Goal: Task Accomplishment & Management: Manage account settings

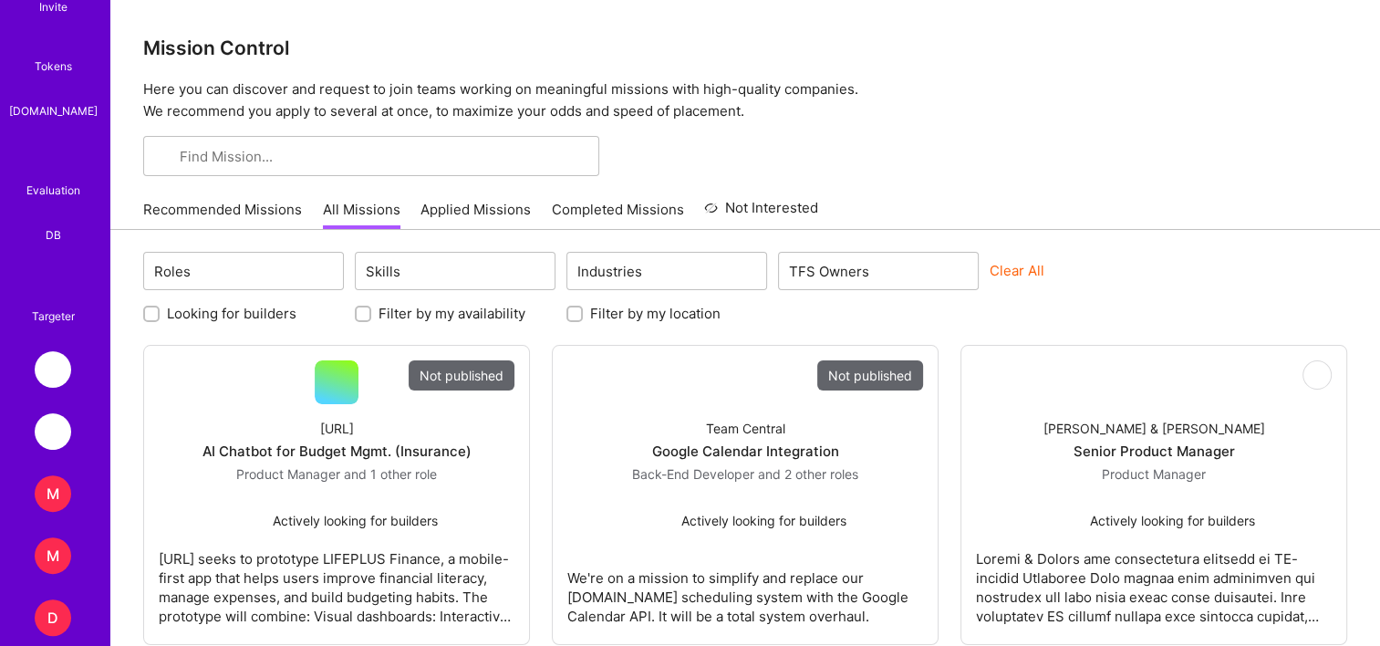
scroll to position [547, 0]
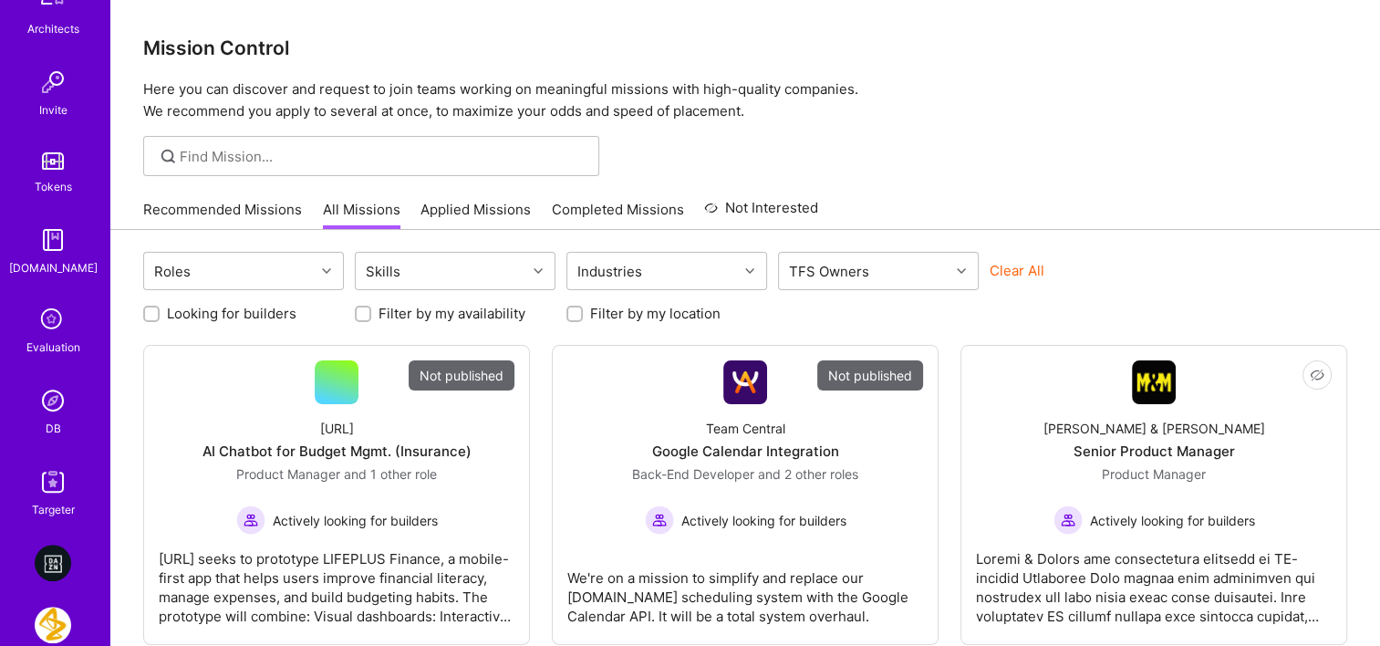
click at [50, 394] on img at bounding box center [53, 400] width 36 height 36
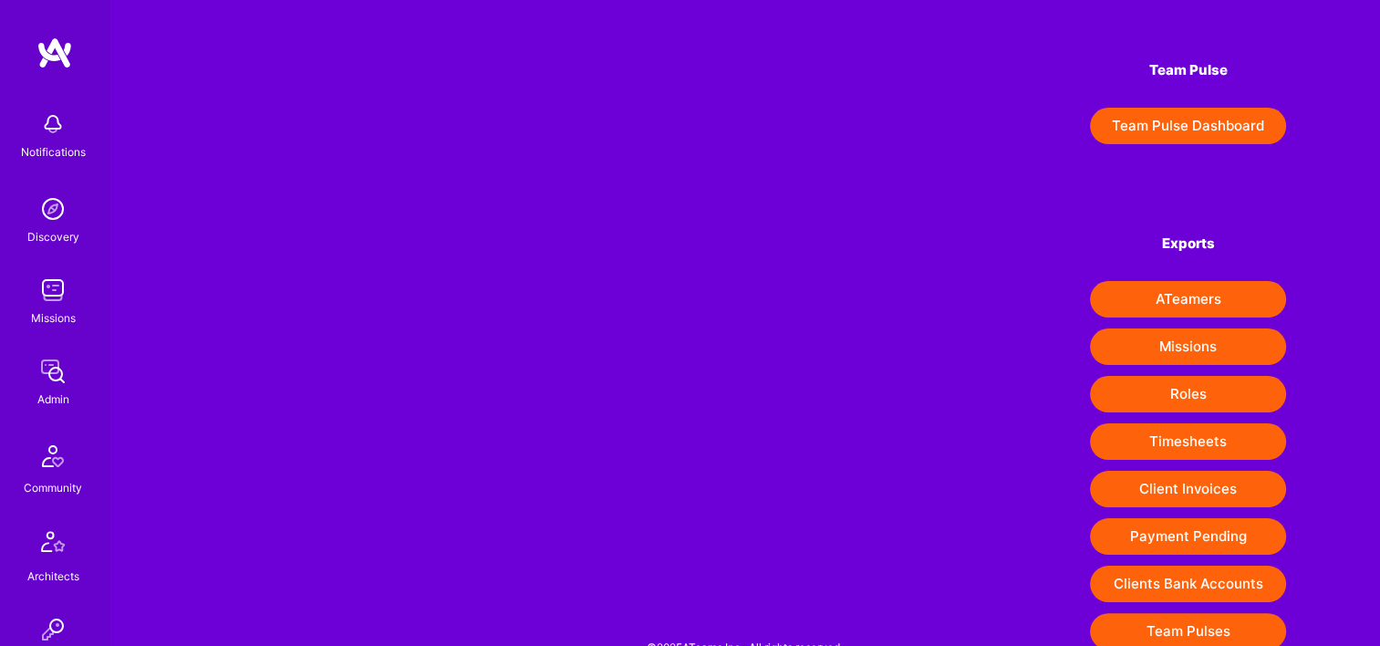
scroll to position [286, 0]
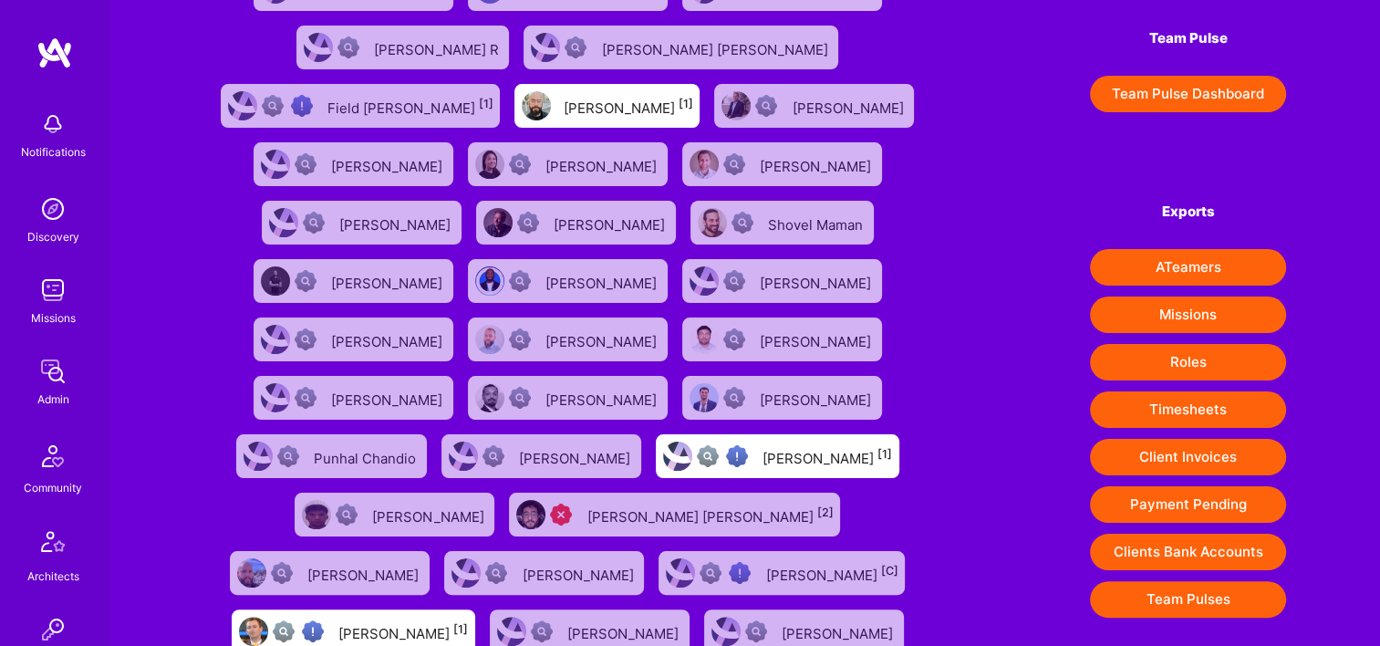
click at [1194, 448] on button "Client Invoices" at bounding box center [1188, 457] width 196 height 36
click at [53, 370] on img at bounding box center [53, 371] width 36 height 36
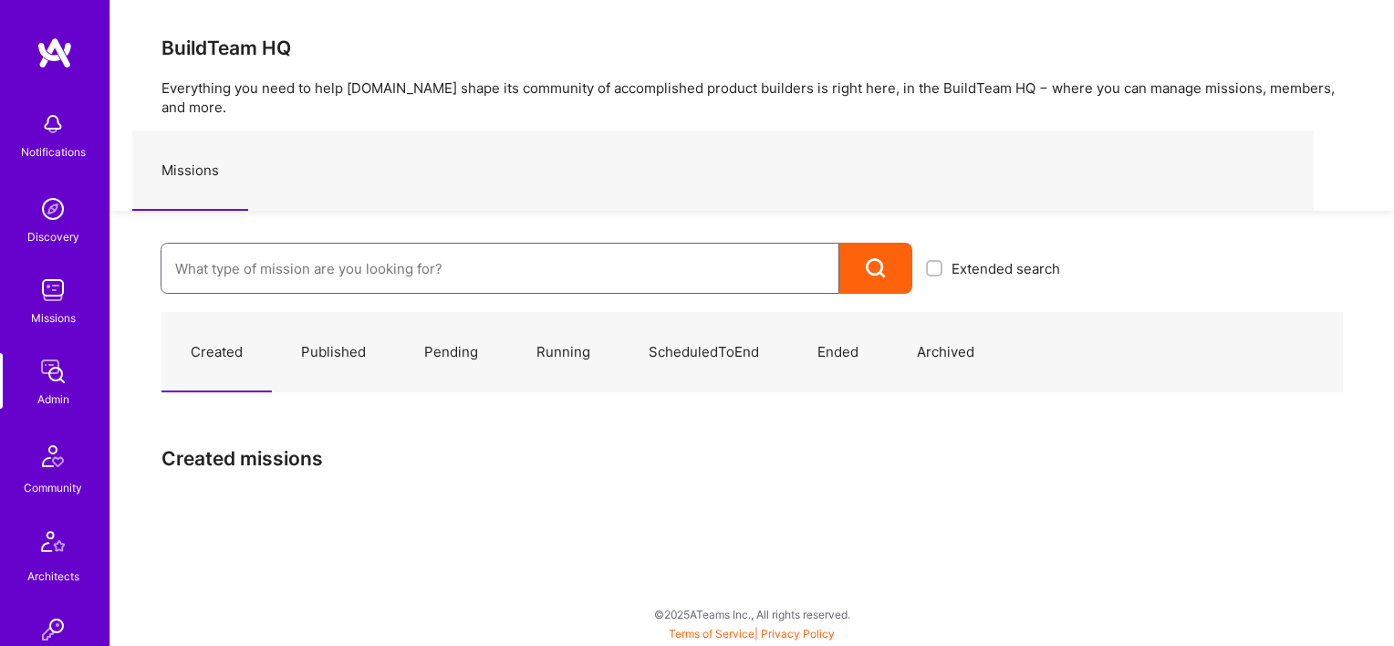
click at [344, 258] on input at bounding box center [500, 268] width 650 height 47
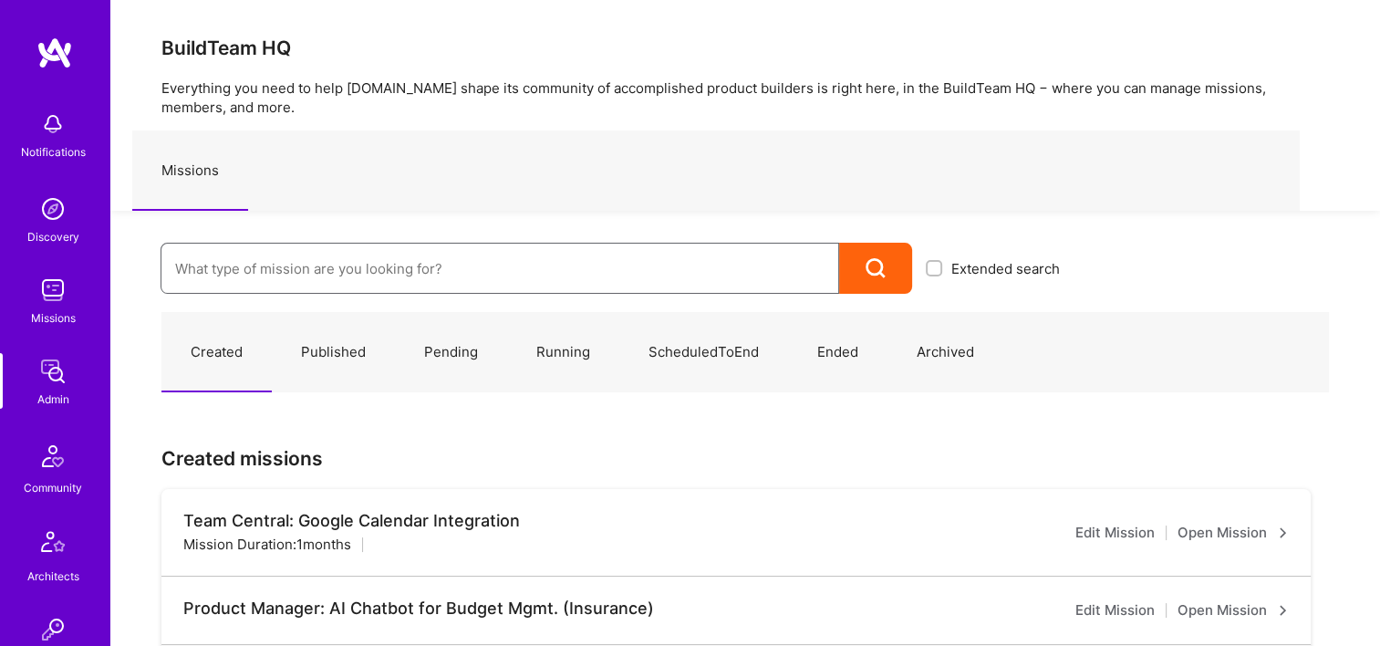
paste input "682c659cd16639b7c1b23f5a"
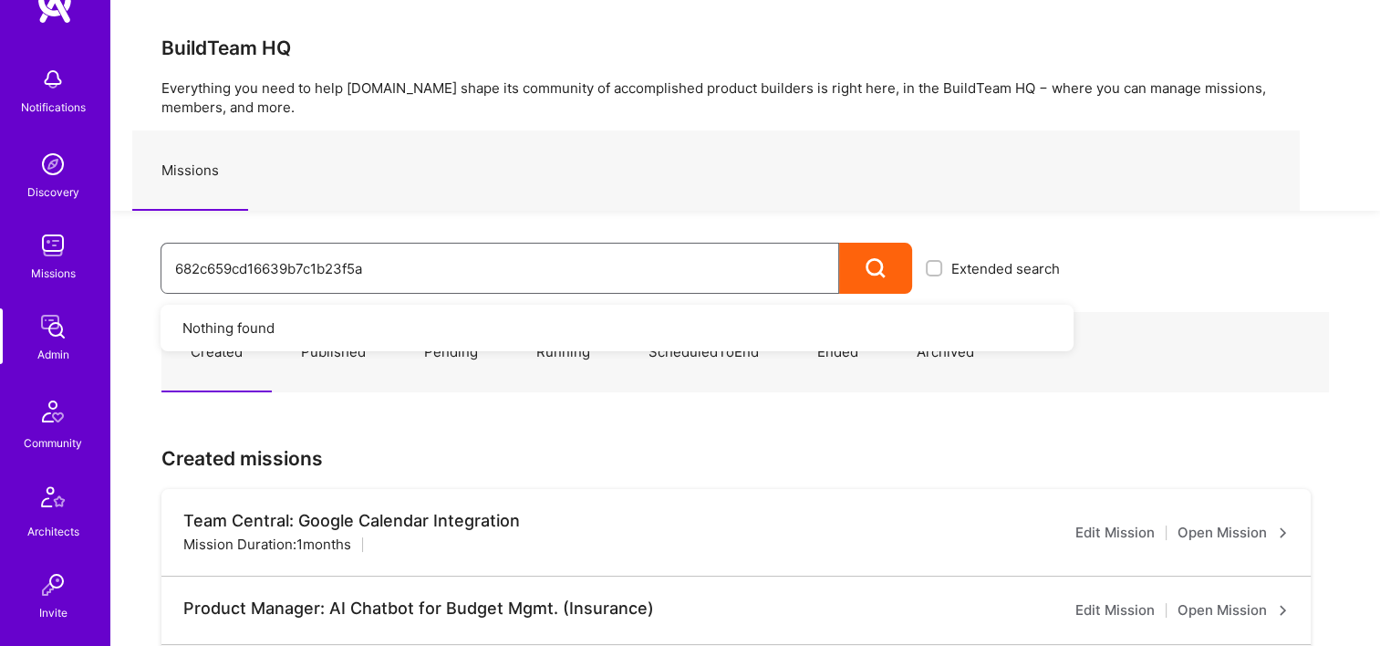
scroll to position [456, 0]
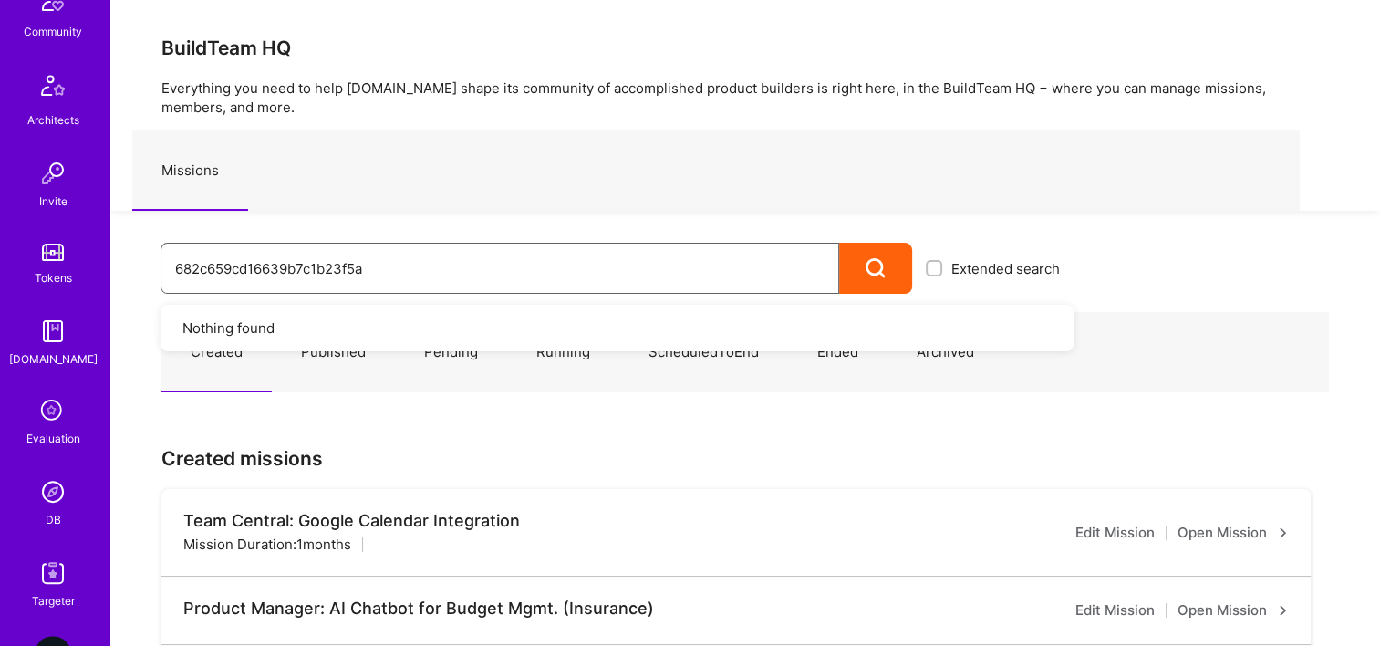
type input "682c659cd16639b7c1b23f5a"
click at [65, 493] on link "DB" at bounding box center [52, 501] width 113 height 56
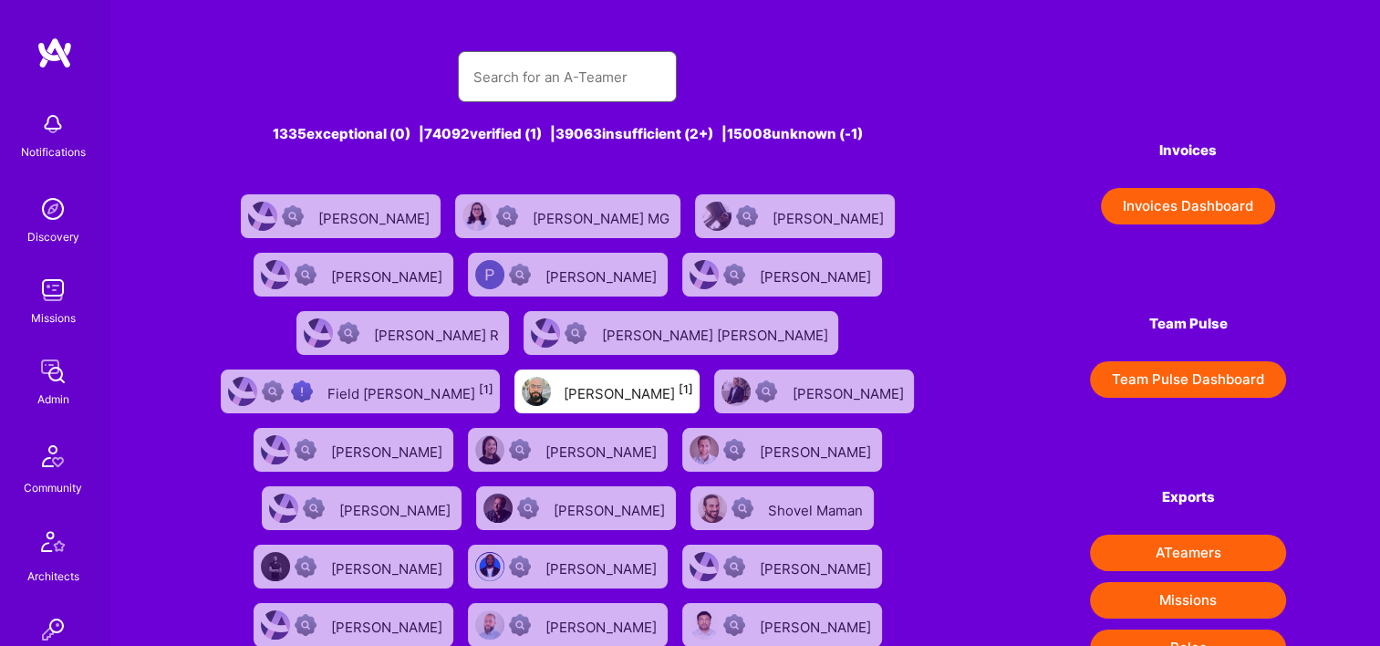
click at [522, 91] on input "text" at bounding box center [568, 77] width 190 height 47
paste input "682c659cd16639b7c1b23f5a"
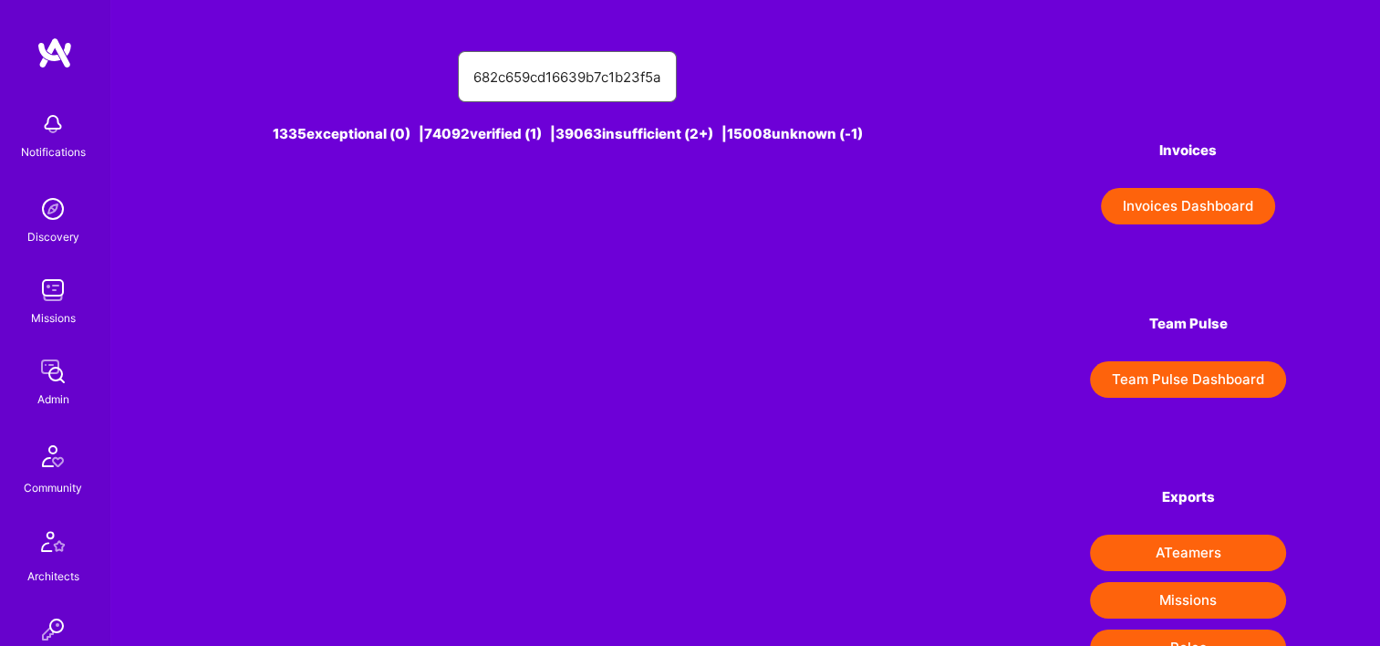
type input "682c659cd16639b7c1b23f5a"
click at [61, 409] on div "Notifications Discovery Missions Admin Community Architects Invite Tokens A.Gui…" at bounding box center [54, 584] width 109 height 964
click at [48, 368] on img at bounding box center [53, 371] width 36 height 36
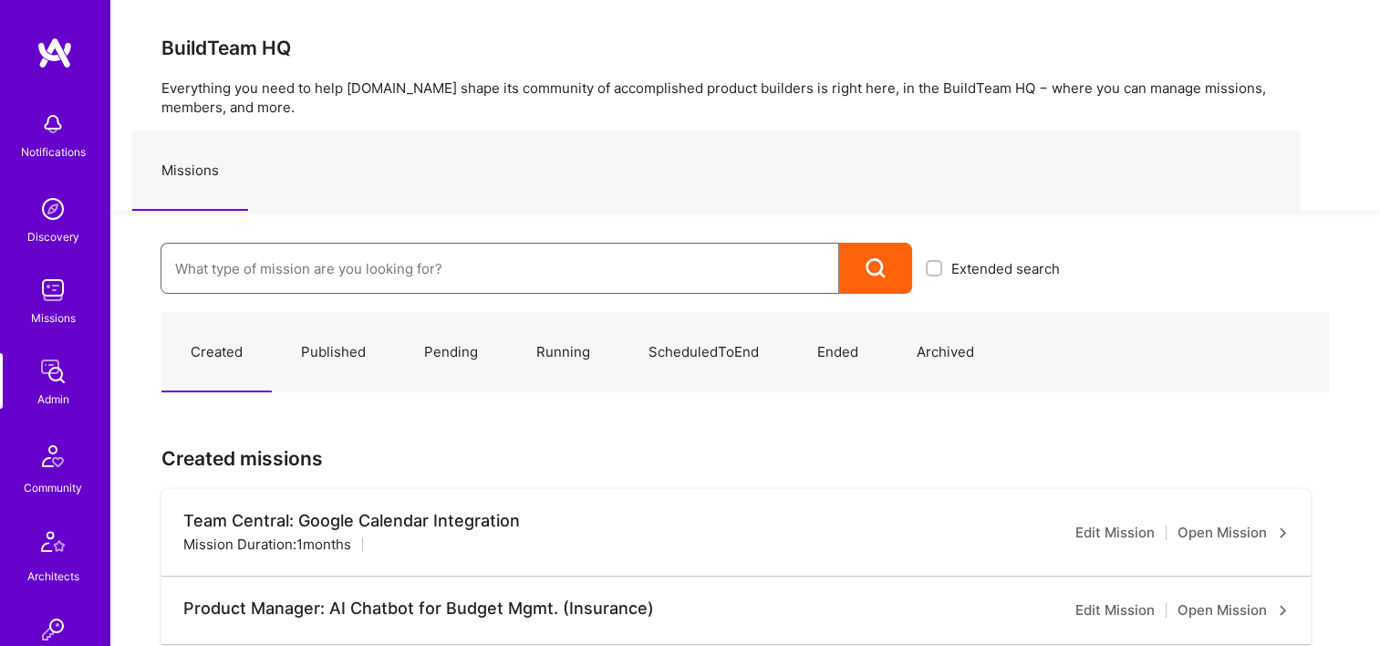
click at [452, 274] on input at bounding box center [500, 268] width 650 height 47
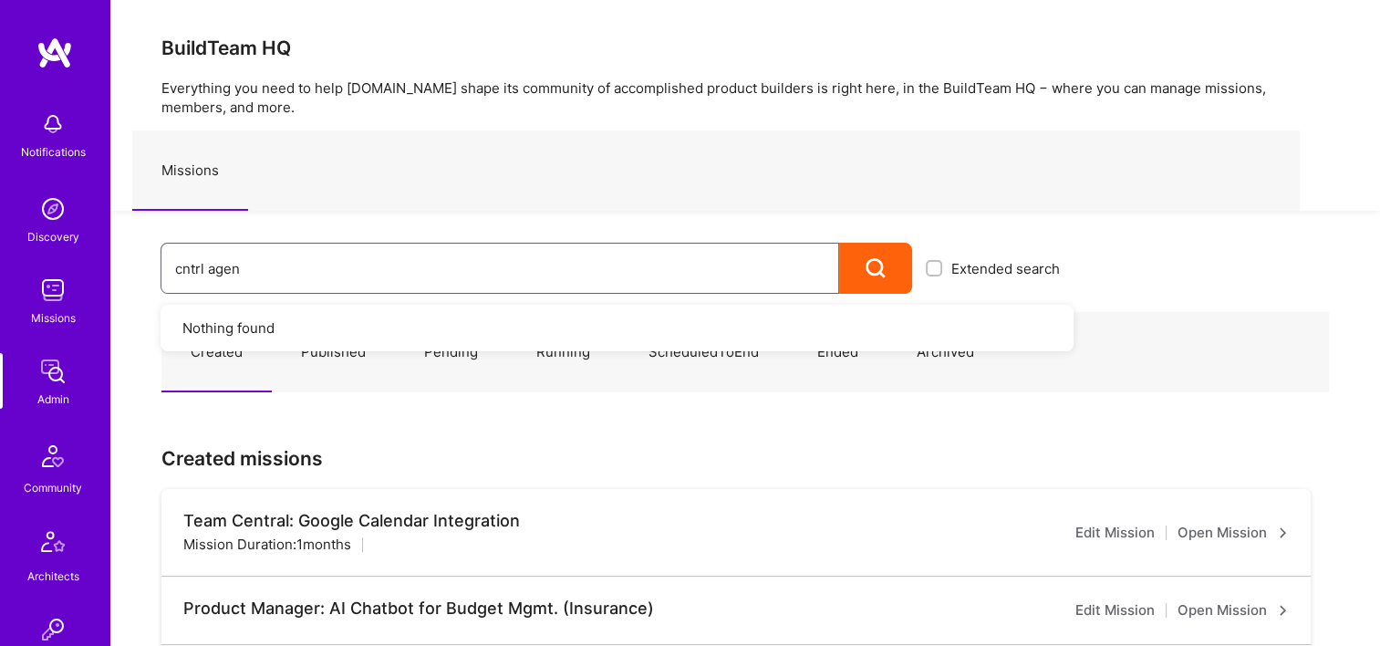
type input "cntrl agent"
drag, startPoint x: 452, startPoint y: 274, endPoint x: -4, endPoint y: 283, distance: 455.3
type input "c"
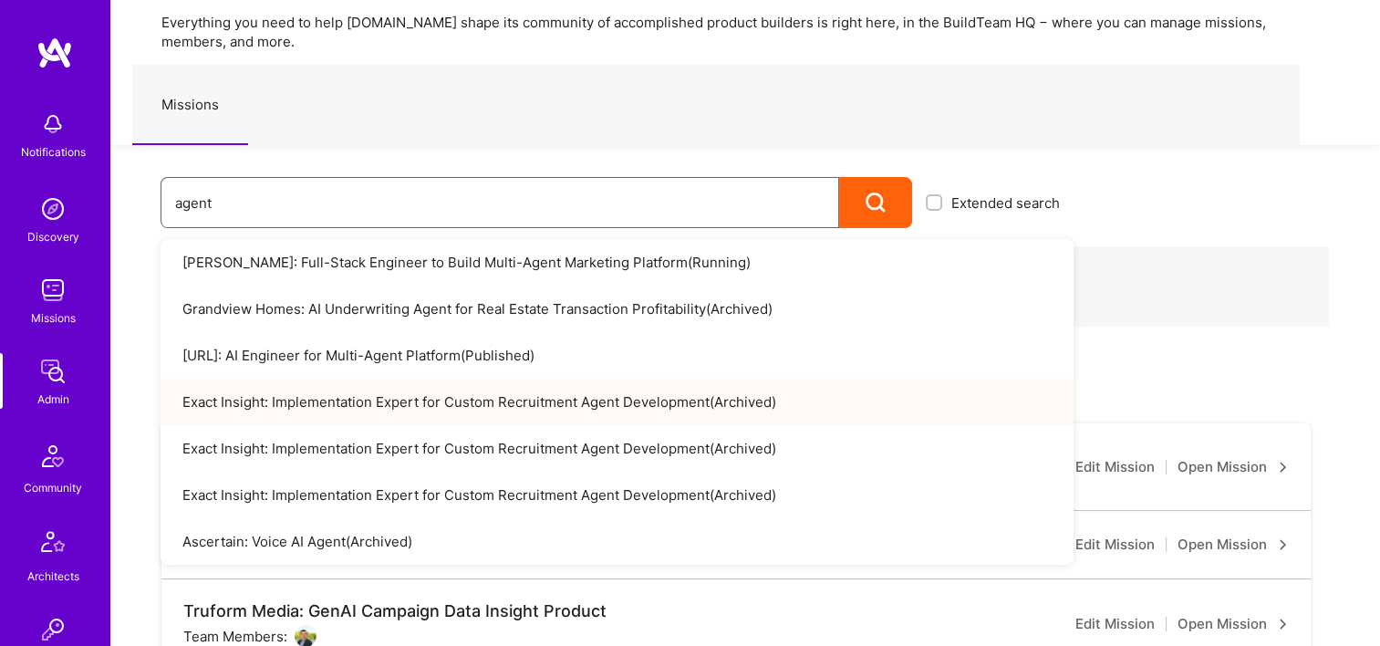
scroll to position [182, 0]
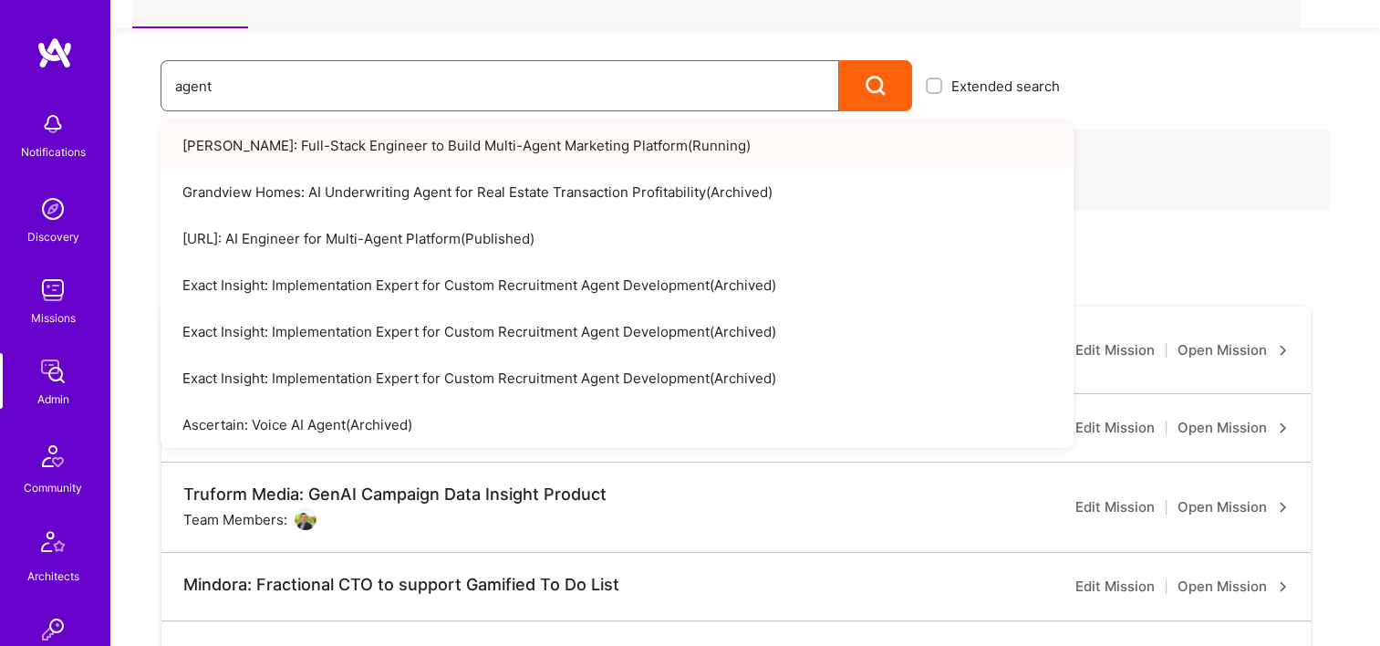
click at [205, 80] on input "agent" at bounding box center [500, 86] width 650 height 47
type input "a"
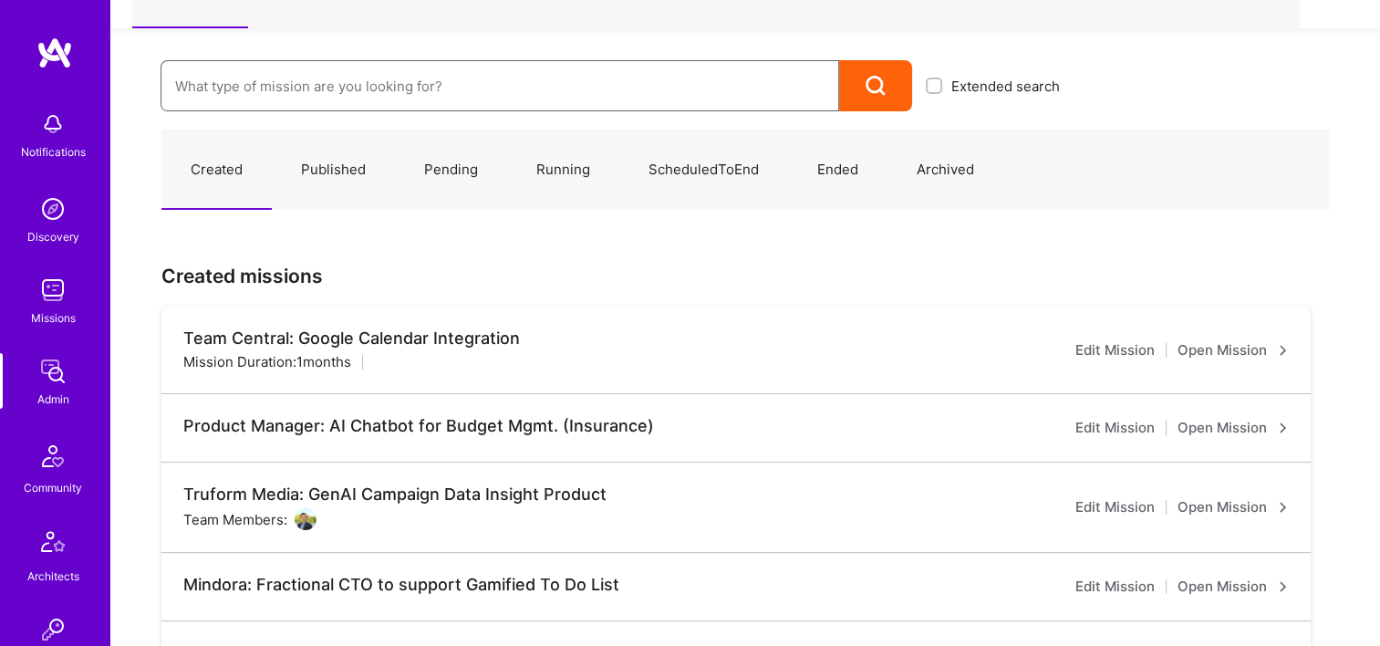
click at [421, 97] on input at bounding box center [500, 86] width 650 height 47
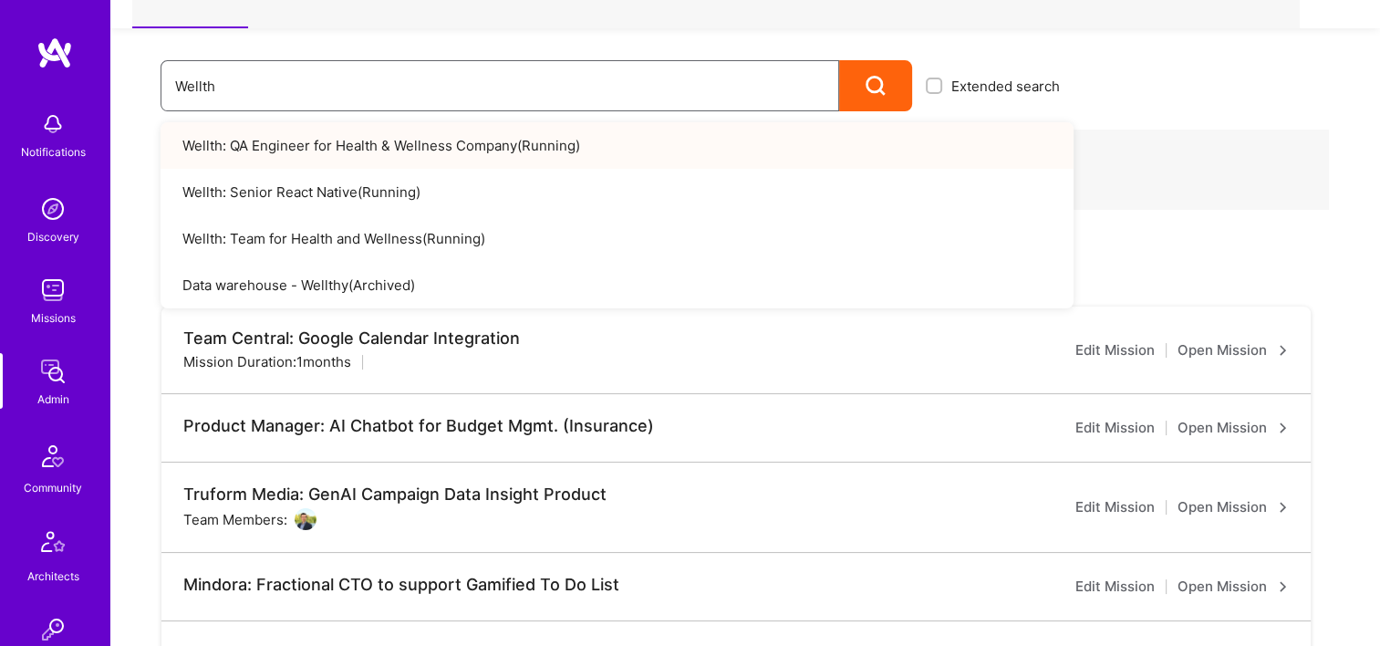
type input "Wellth"
click at [1180, 139] on div "Created Published Pending Running ScheduledToEnd Ended Archived" at bounding box center [745, 170] width 1168 height 80
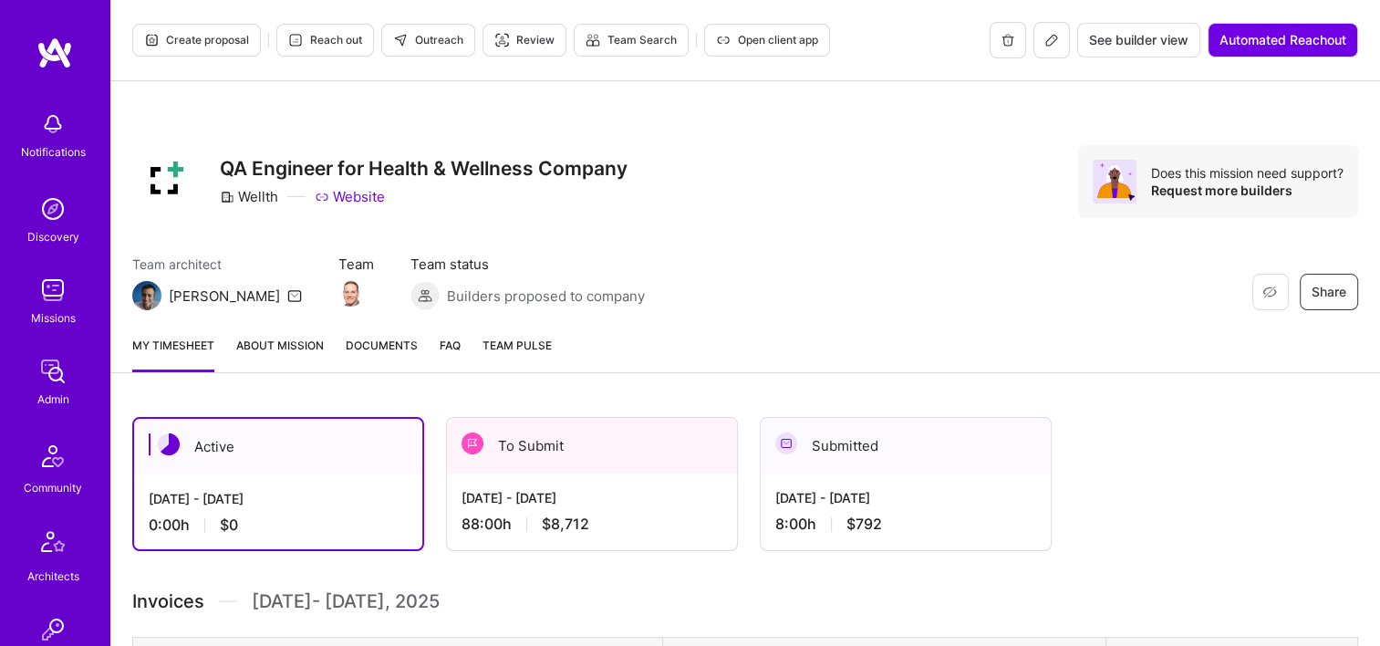
click at [360, 354] on span "Documents" at bounding box center [382, 345] width 72 height 19
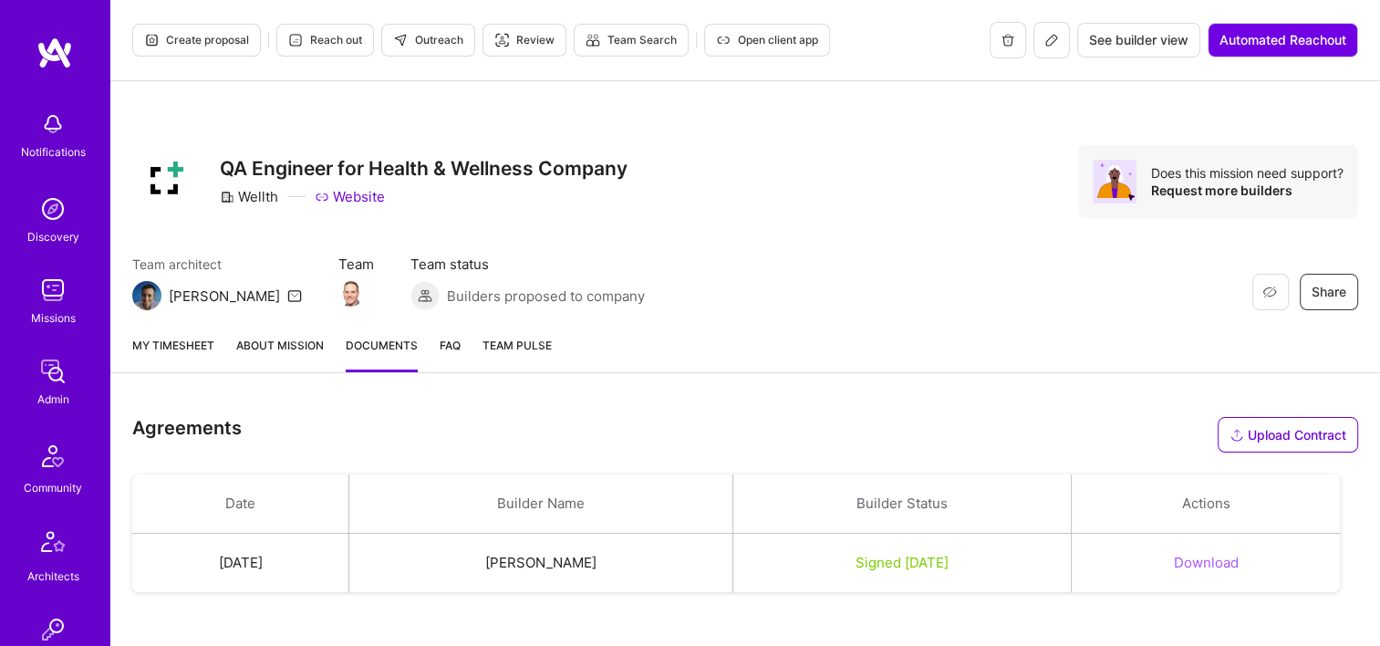
click at [178, 344] on link "My timesheet" at bounding box center [173, 354] width 82 height 36
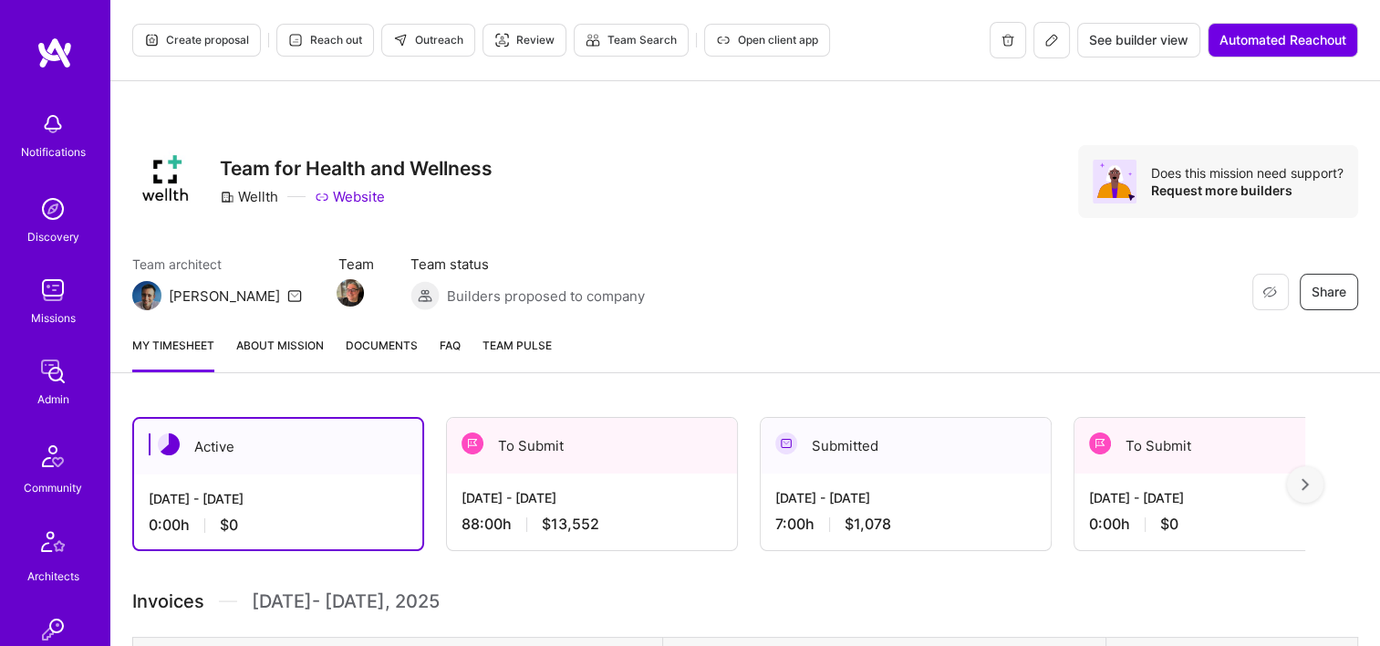
click at [715, 207] on div "Restore Not Interested Share Team for Health and Wellness Wellth Website Does t…" at bounding box center [745, 181] width 1226 height 73
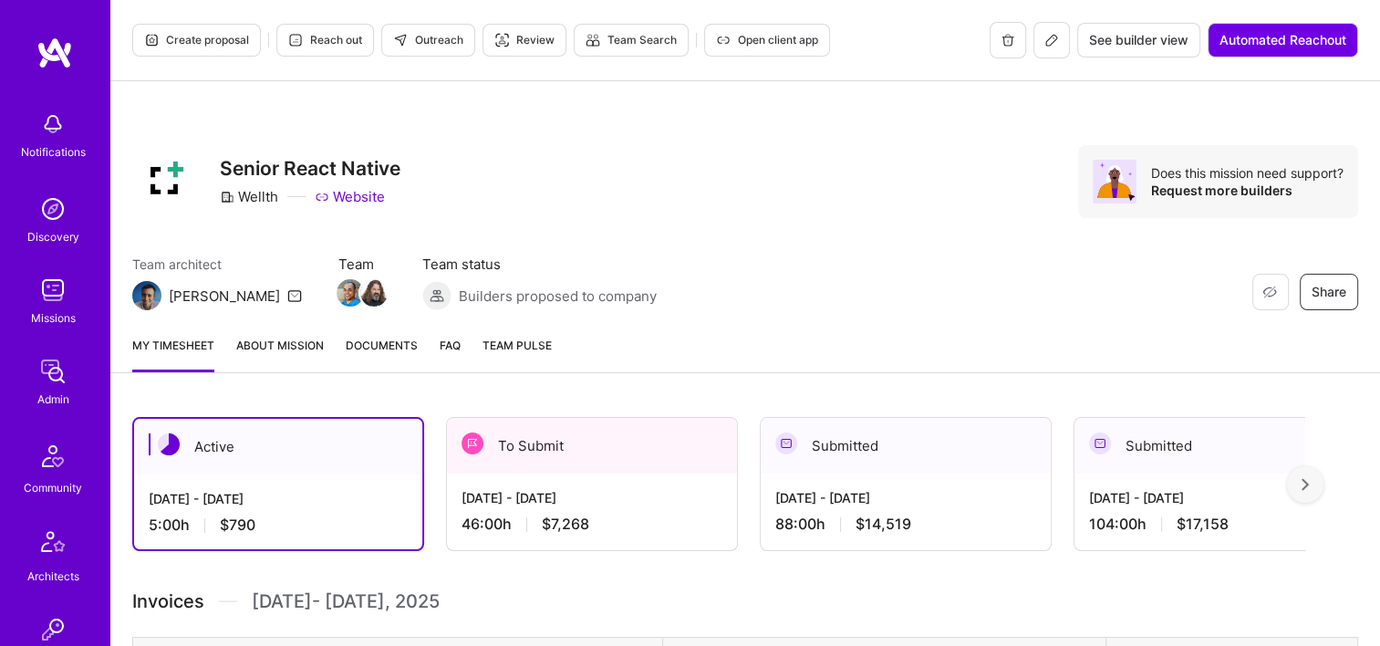
click at [861, 331] on div "My timesheet About Mission Documents FAQ Team Pulse" at bounding box center [745, 347] width 1270 height 52
drag, startPoint x: 540, startPoint y: 448, endPoint x: 526, endPoint y: 437, distance: 17.5
click at [540, 448] on div "To Submit" at bounding box center [592, 446] width 290 height 56
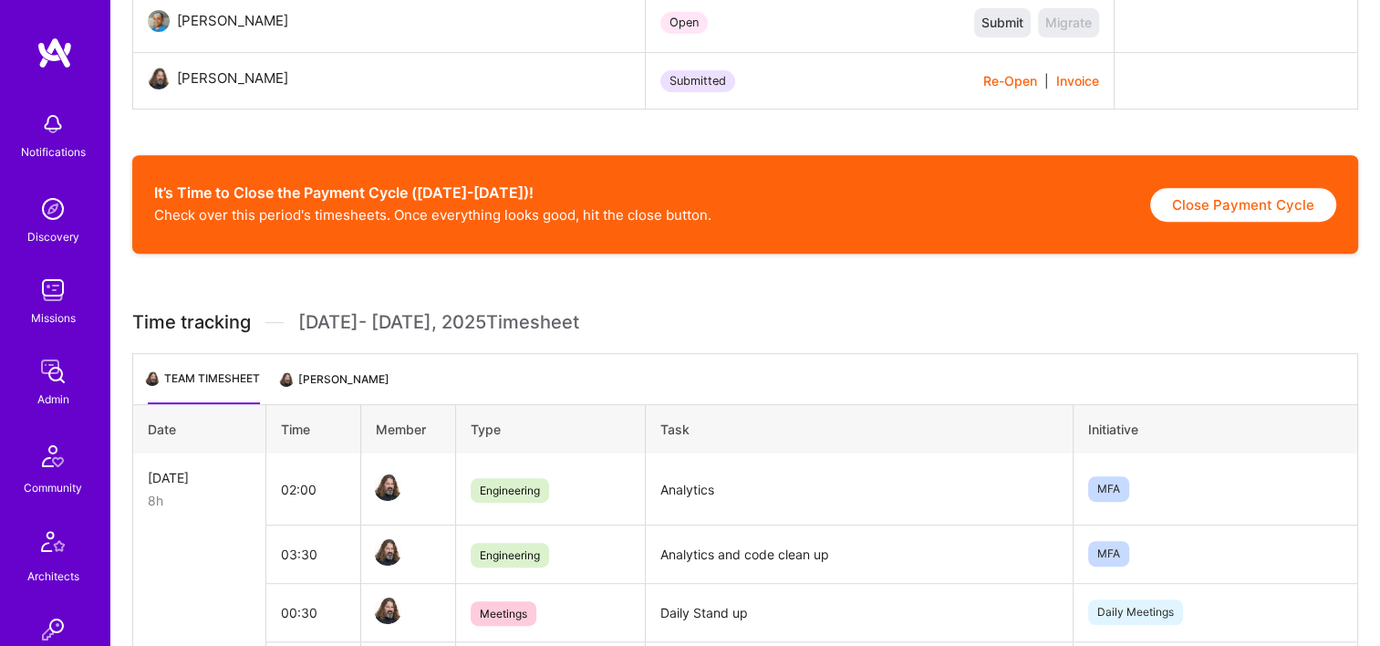
scroll to position [821, 0]
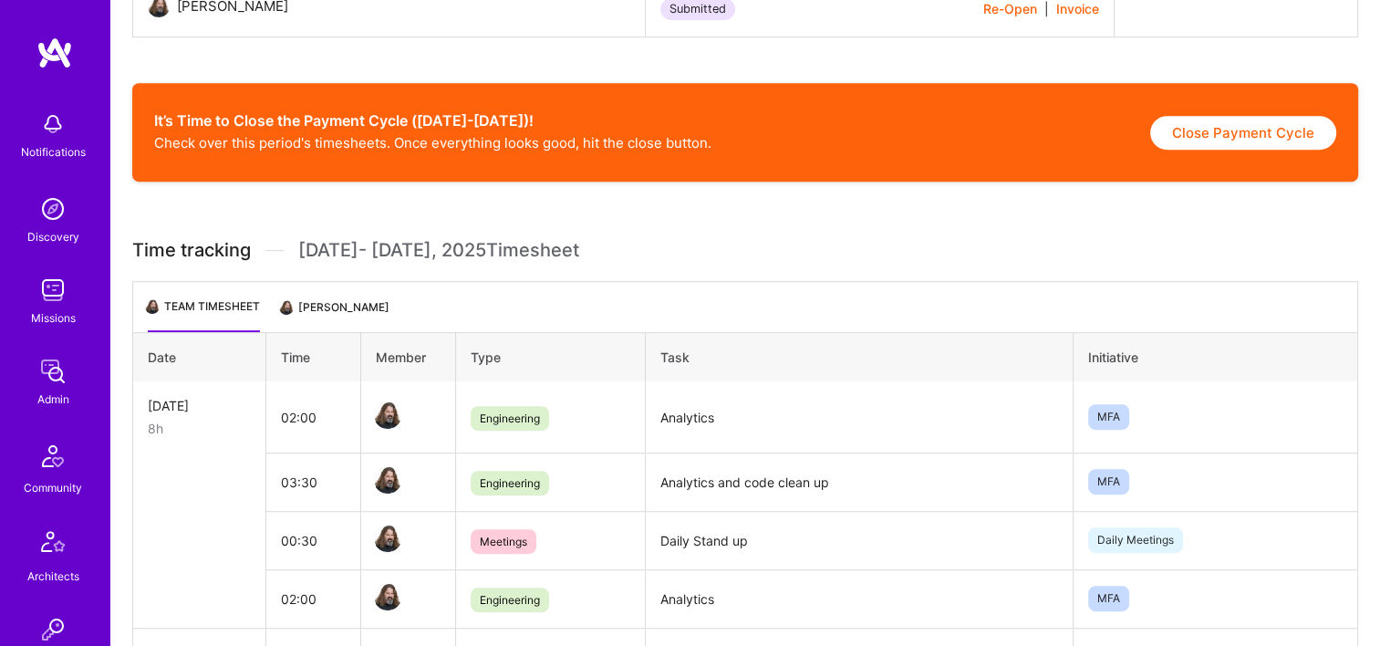
click at [361, 315] on li "Allen Hujsak" at bounding box center [336, 314] width 108 height 36
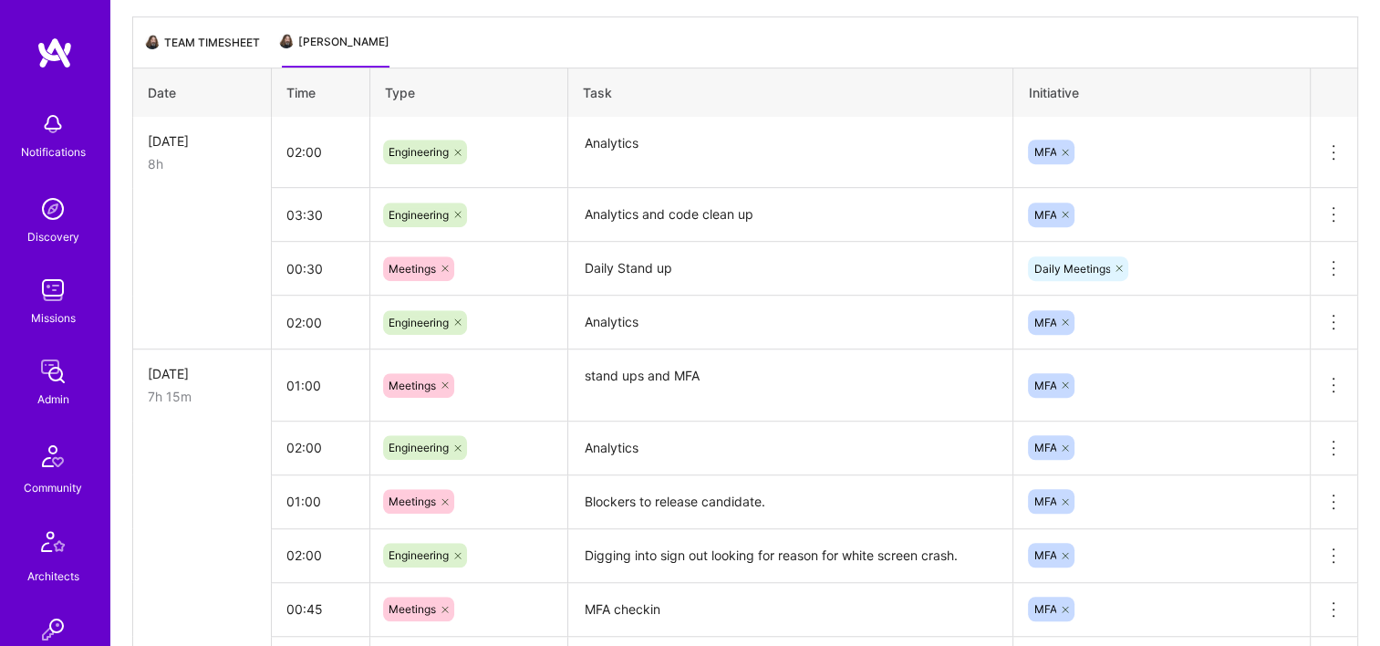
scroll to position [826, 0]
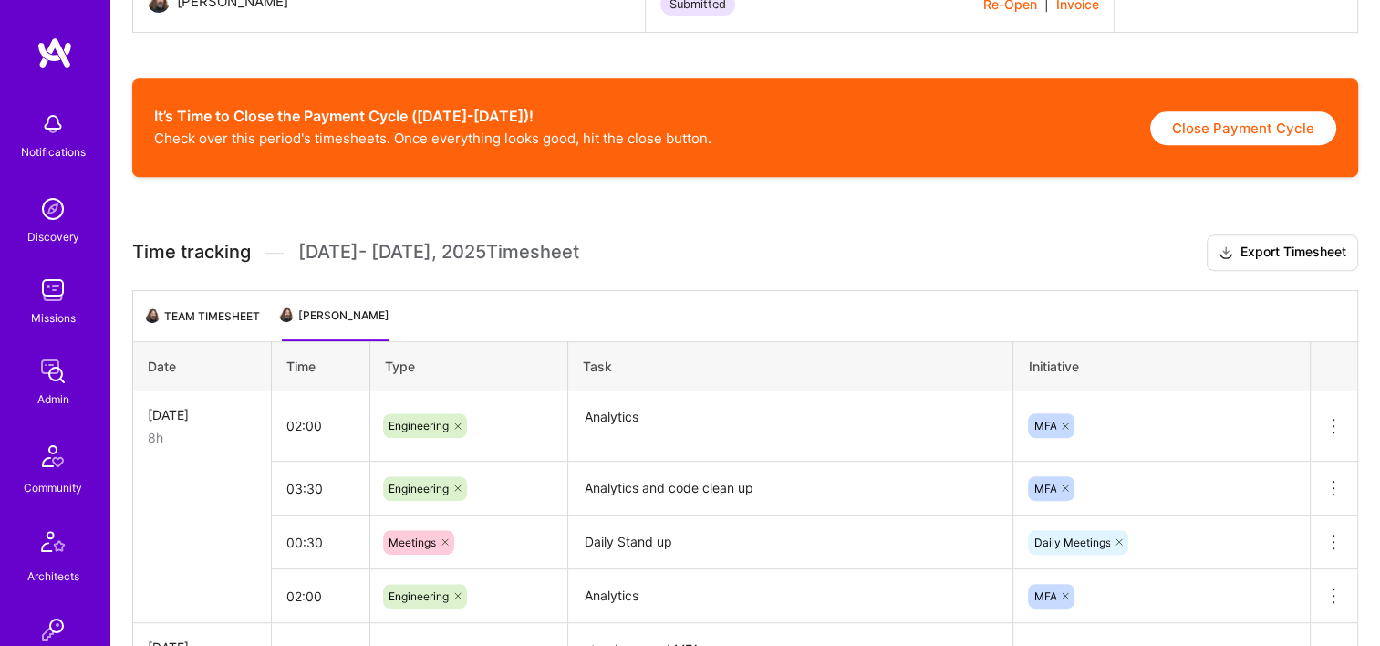
click at [193, 310] on li "Team timesheet" at bounding box center [204, 324] width 112 height 36
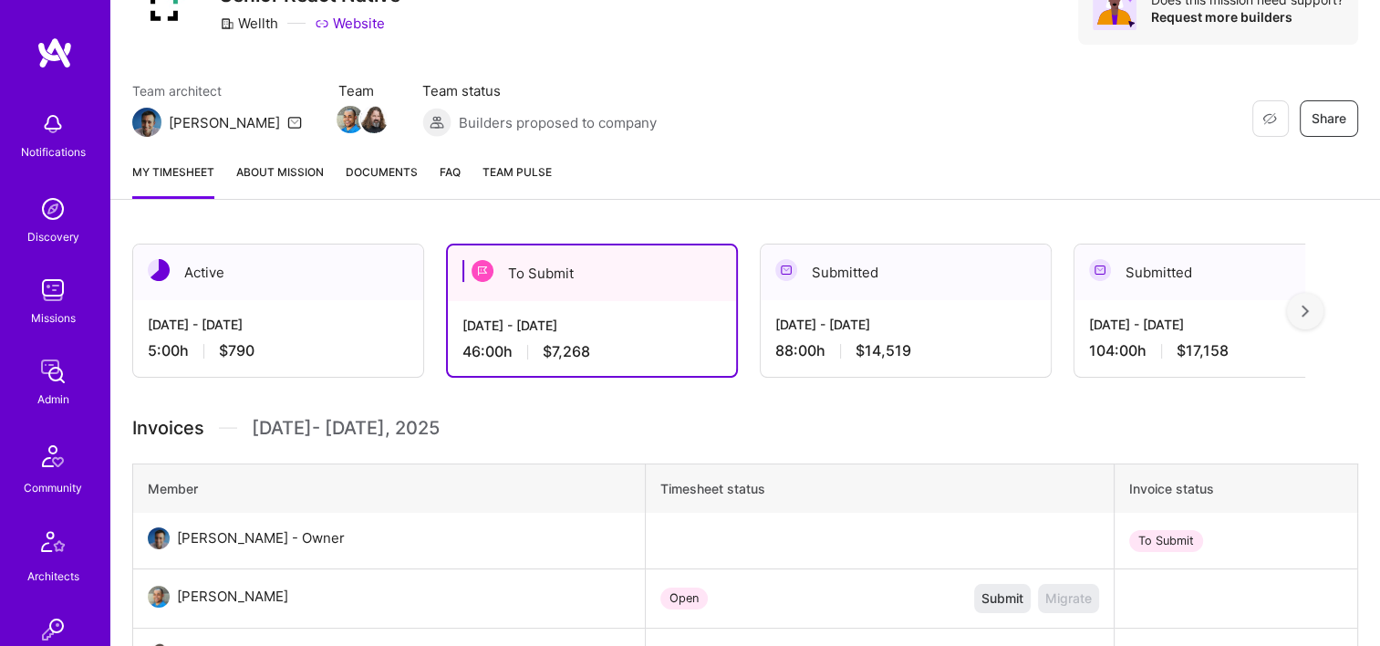
scroll to position [96, 0]
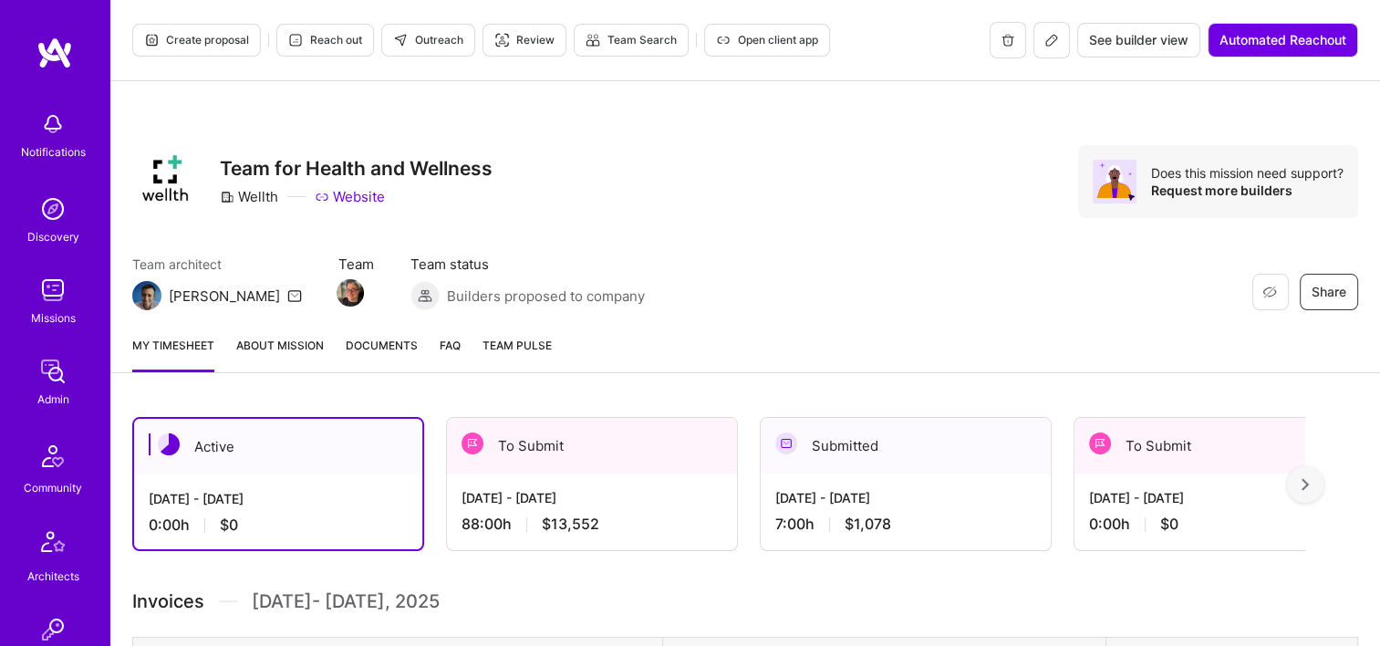
click at [595, 516] on span "$13,552" at bounding box center [570, 524] width 57 height 19
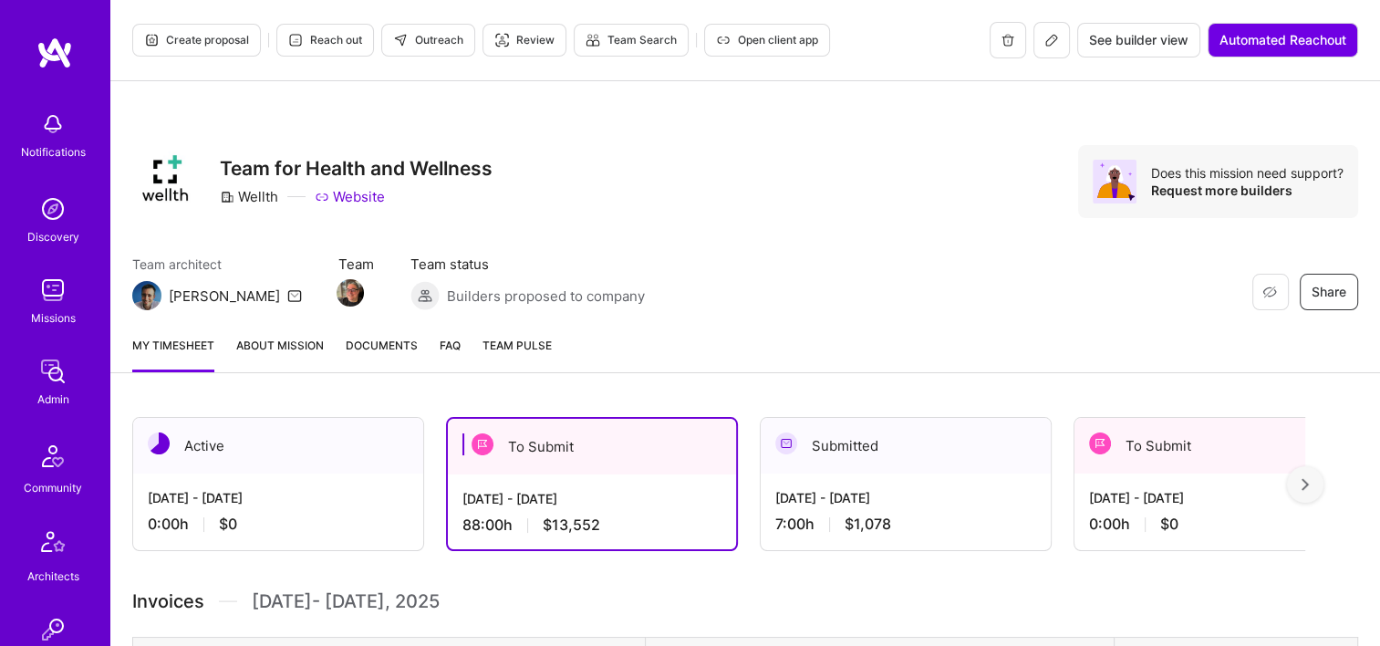
click at [388, 354] on link "Documents" at bounding box center [382, 354] width 72 height 36
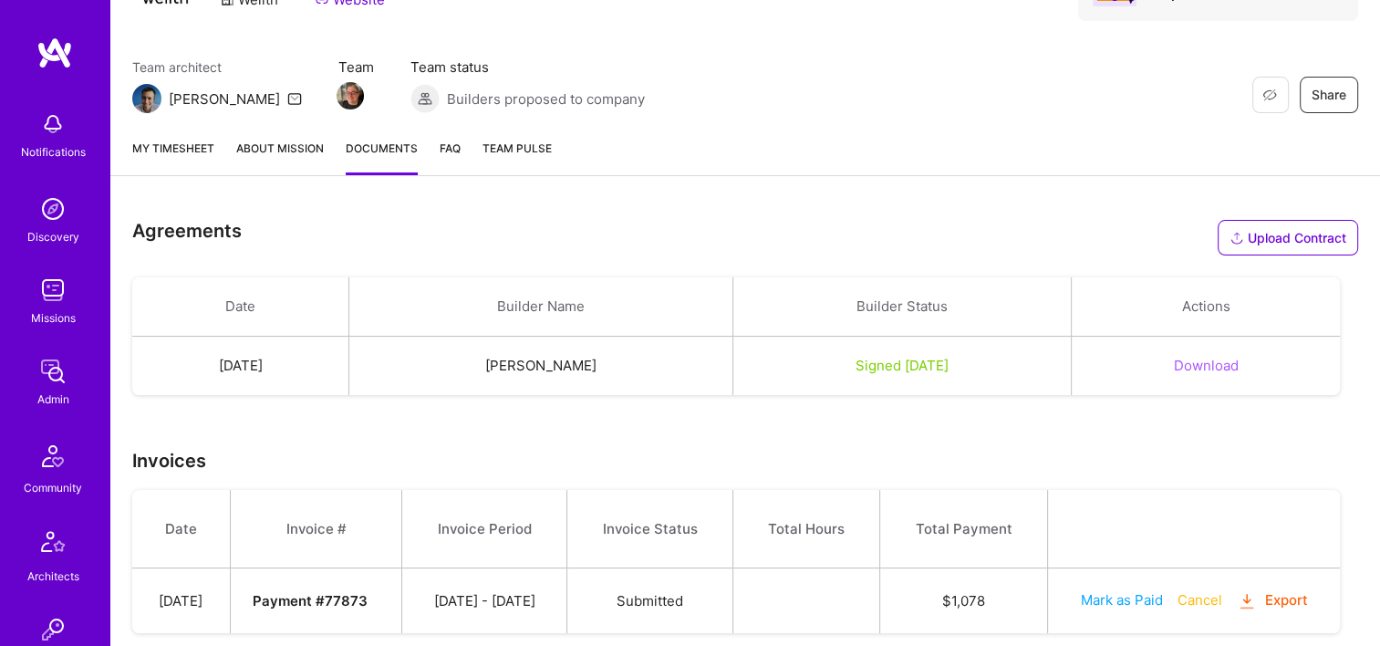
scroll to position [153, 0]
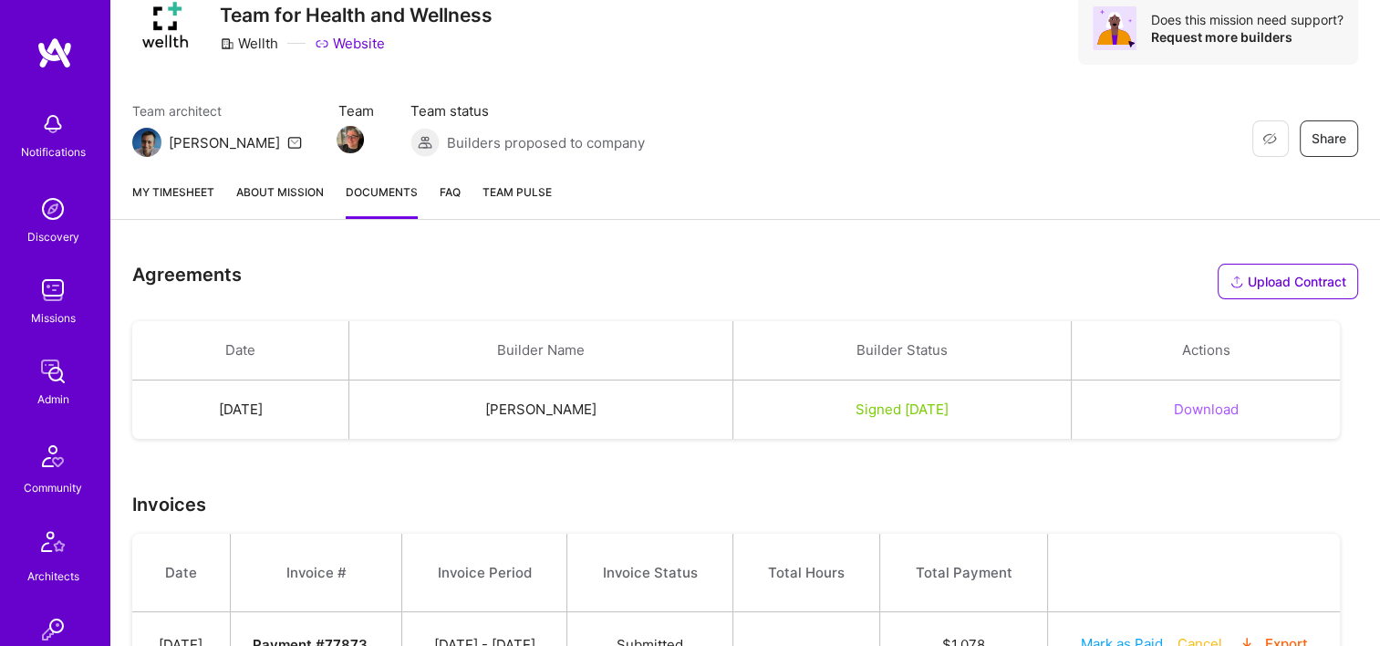
click at [174, 193] on link "My timesheet" at bounding box center [173, 200] width 82 height 36
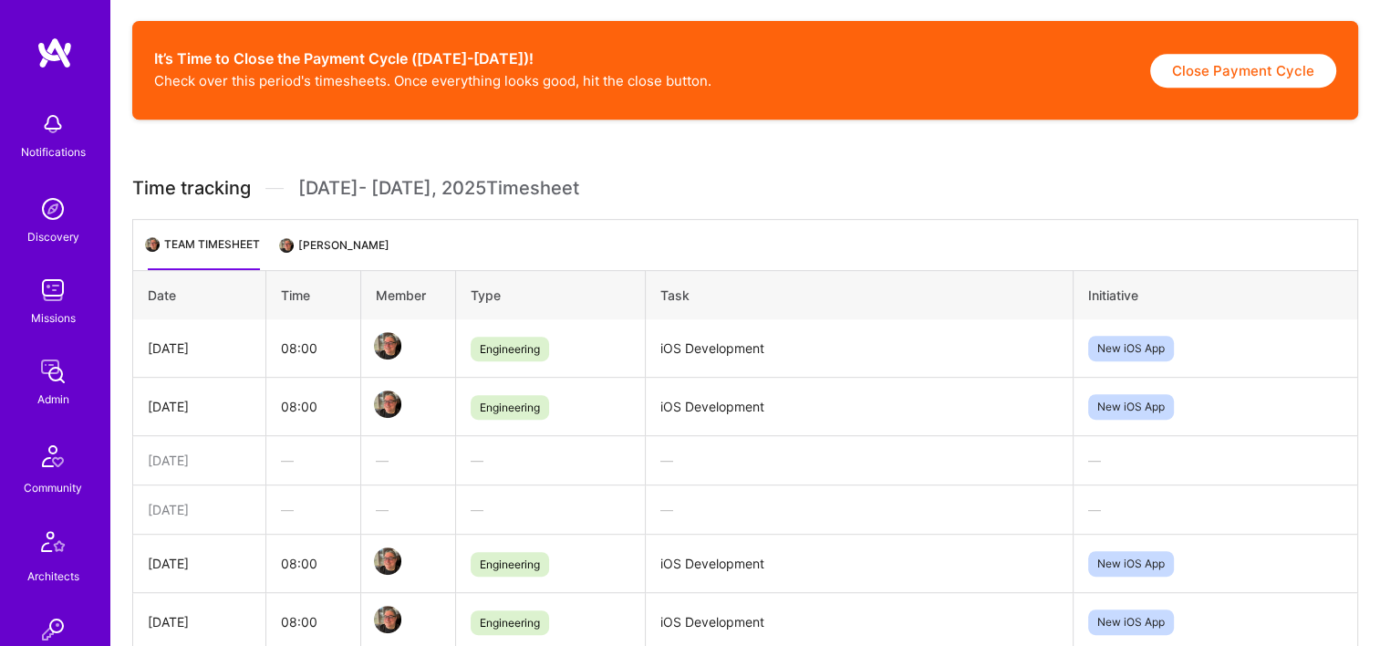
scroll to position [821, 0]
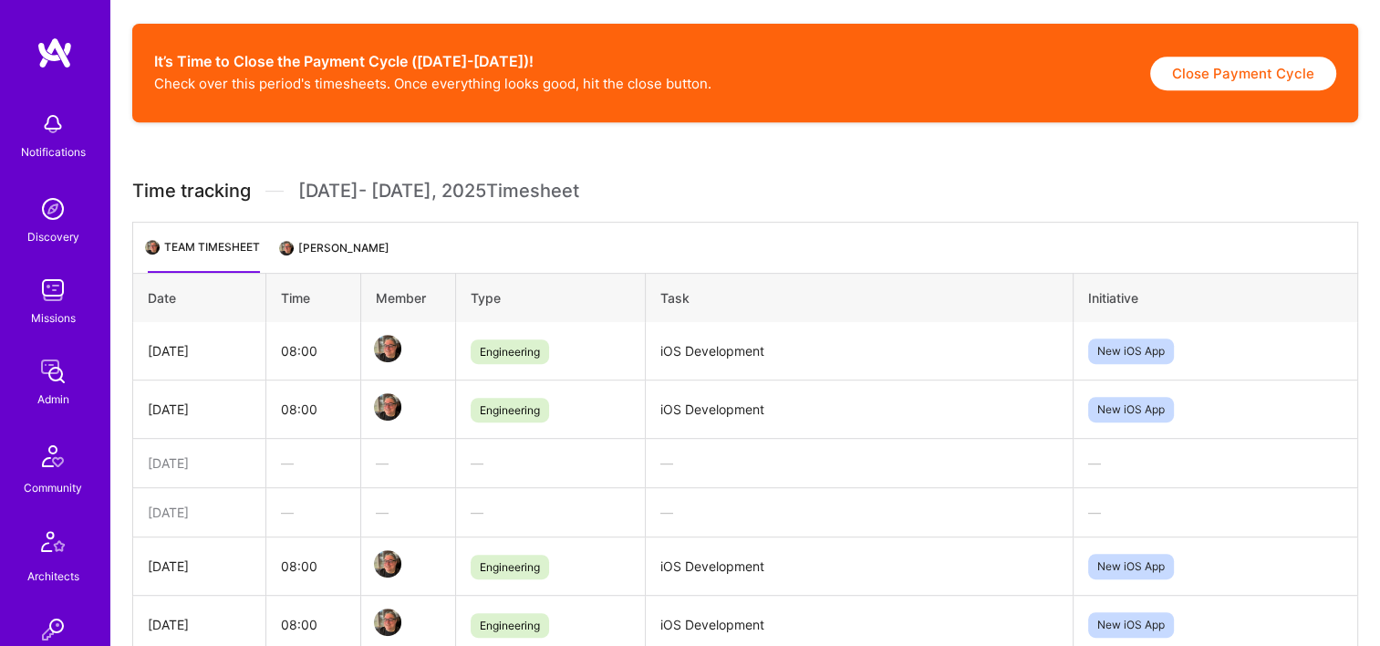
click at [294, 254] on li "[PERSON_NAME]" at bounding box center [336, 255] width 108 height 36
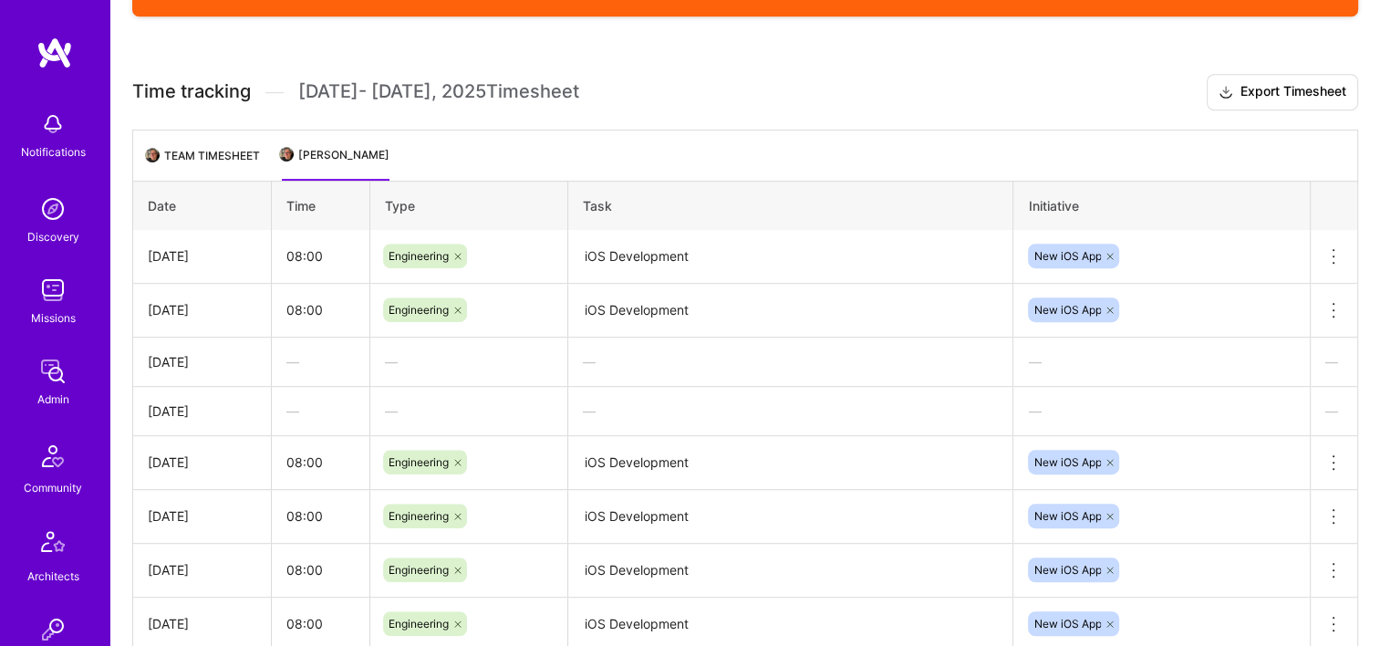
scroll to position [887, 0]
